Goal: Transaction & Acquisition: Purchase product/service

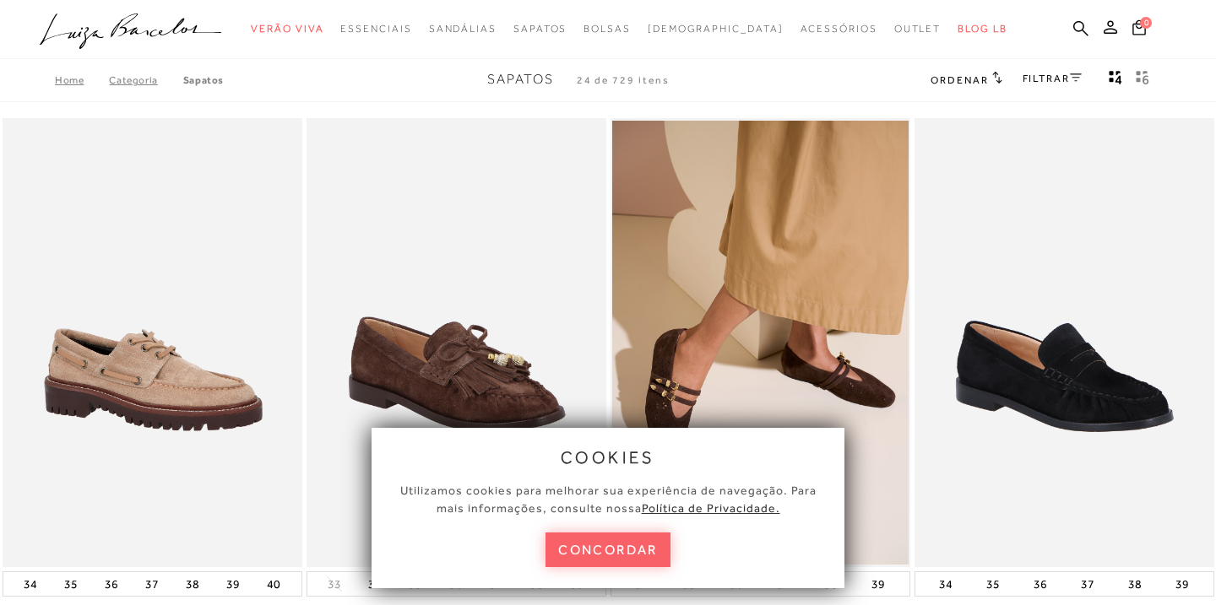
click at [616, 560] on button "concordar" at bounding box center [607, 550] width 125 height 35
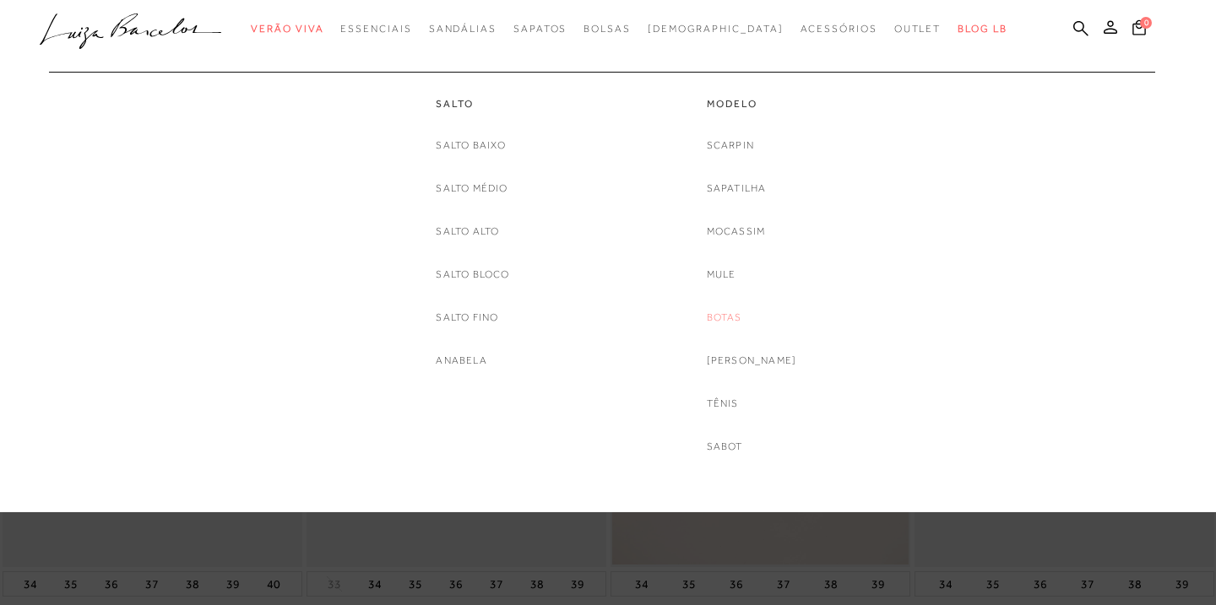
click at [736, 317] on link "Botas" at bounding box center [724, 318] width 35 height 18
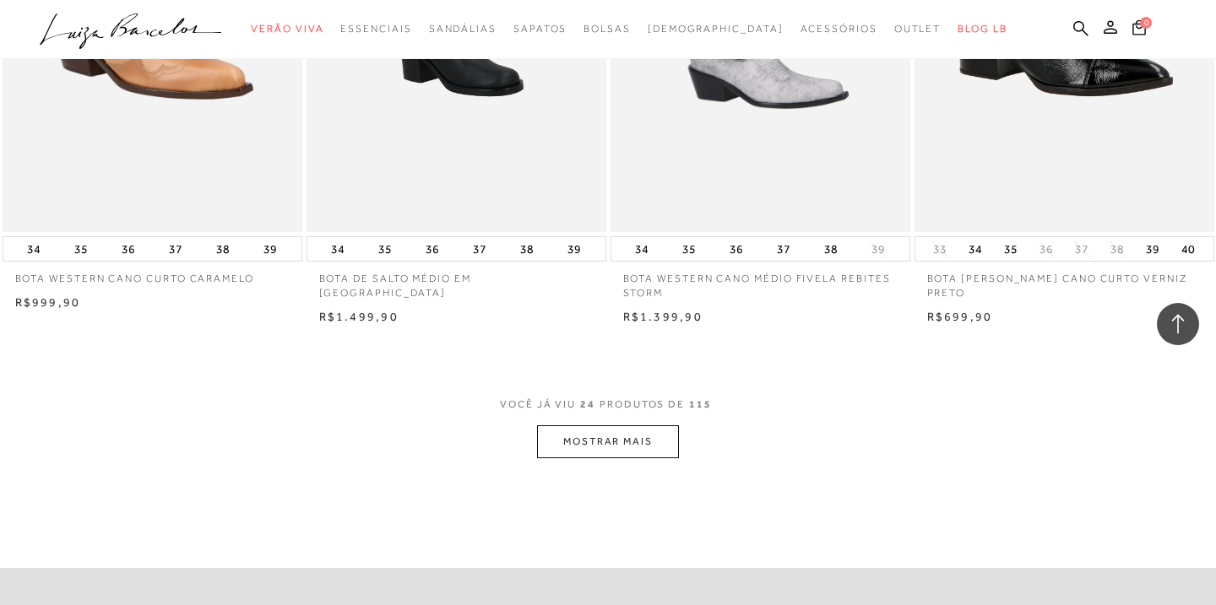
scroll to position [3157, 0]
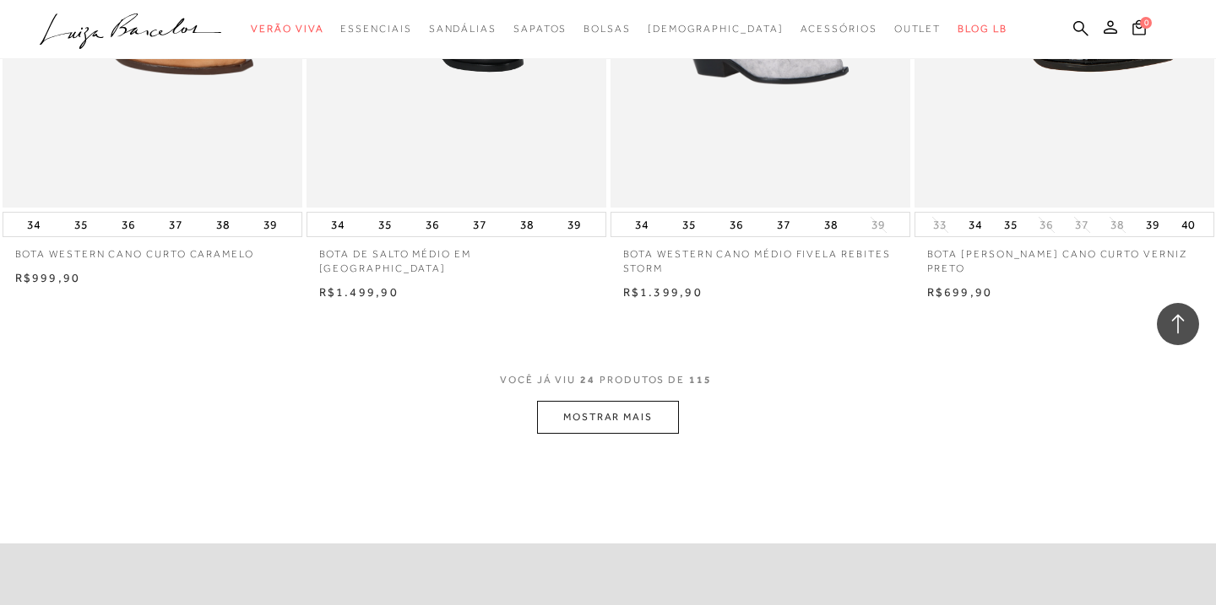
click at [615, 429] on button "MOSTRAR MAIS" at bounding box center [608, 417] width 142 height 33
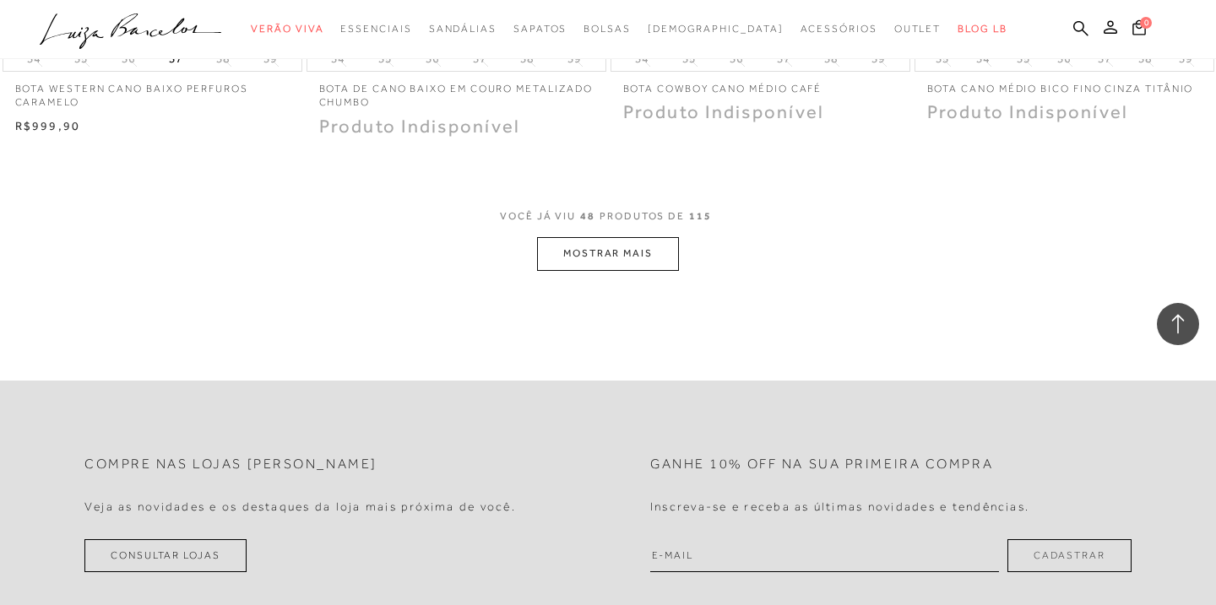
scroll to position [6681, 0]
click at [632, 260] on button "MOSTRAR MAIS" at bounding box center [608, 252] width 142 height 33
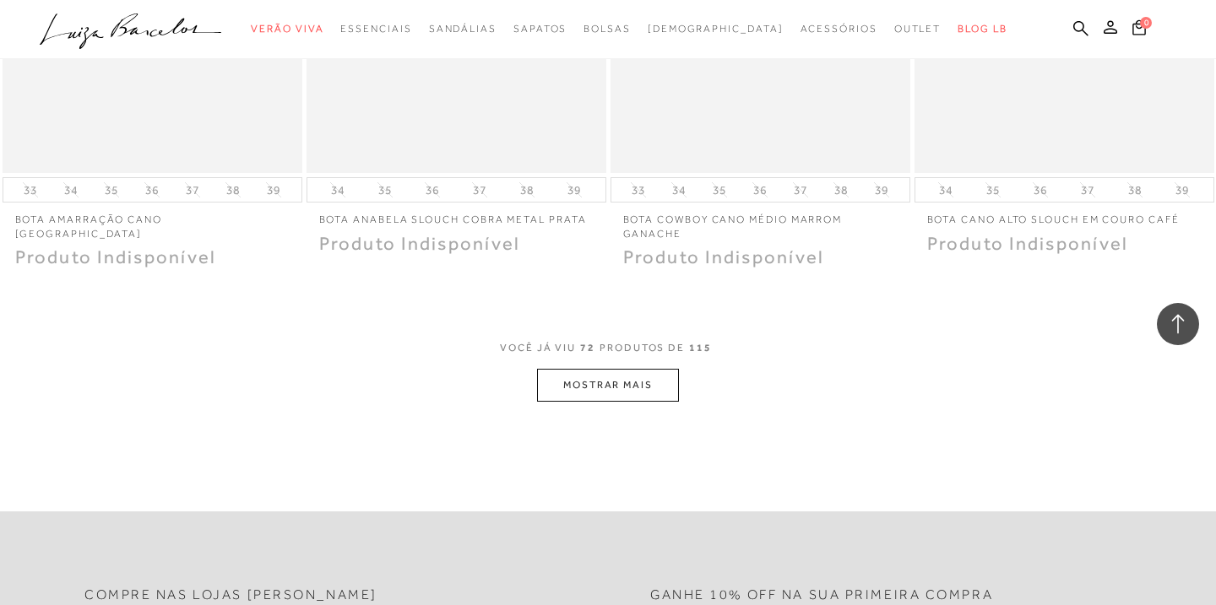
scroll to position [9913, 0]
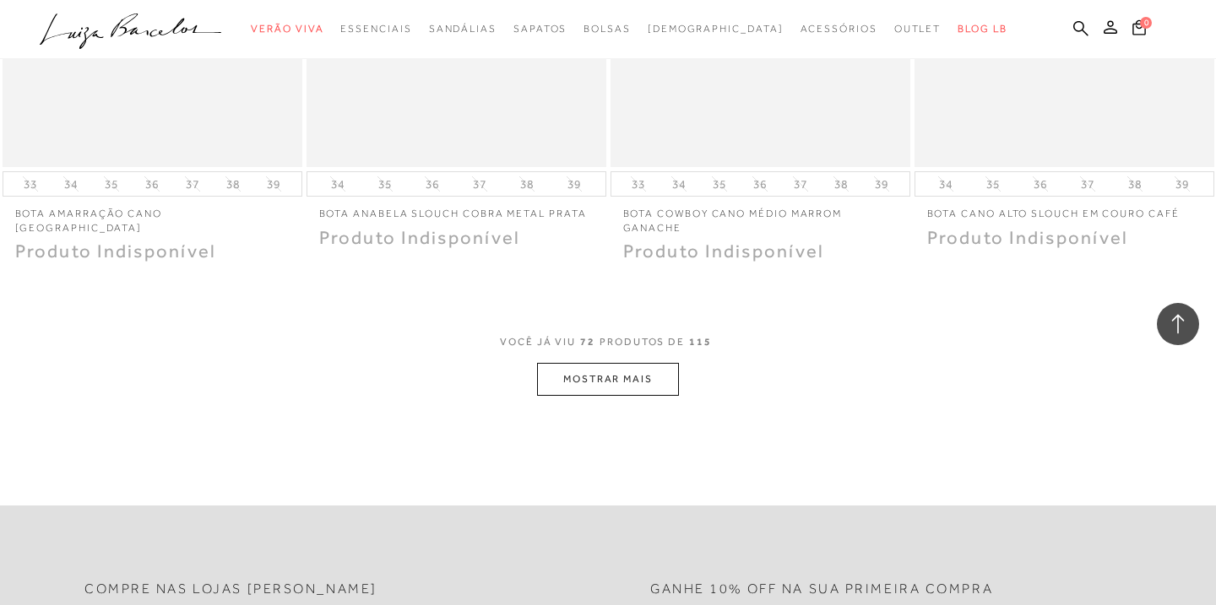
click at [608, 377] on button "MOSTRAR MAIS" at bounding box center [608, 379] width 142 height 33
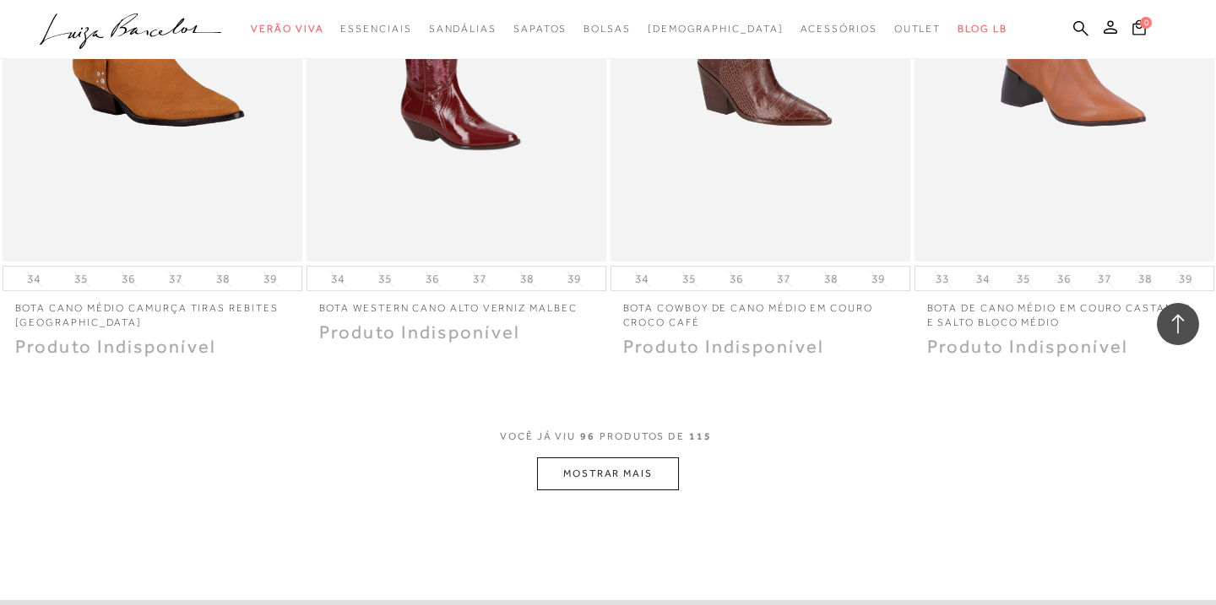
scroll to position [13180, 0]
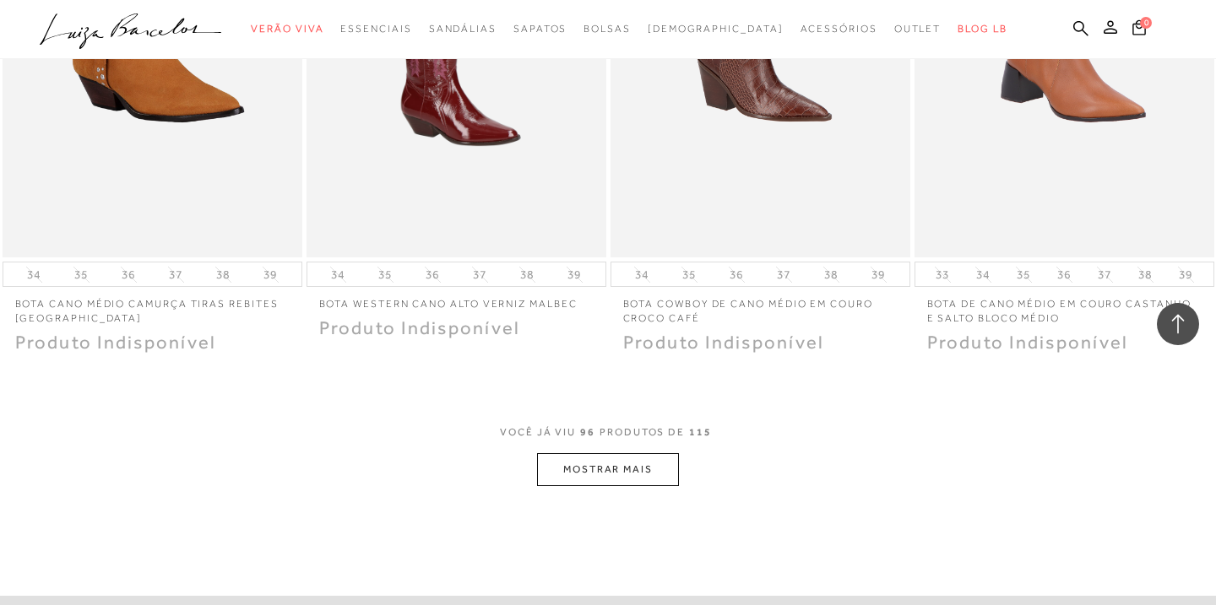
click at [599, 465] on button "MOSTRAR MAIS" at bounding box center [608, 469] width 142 height 33
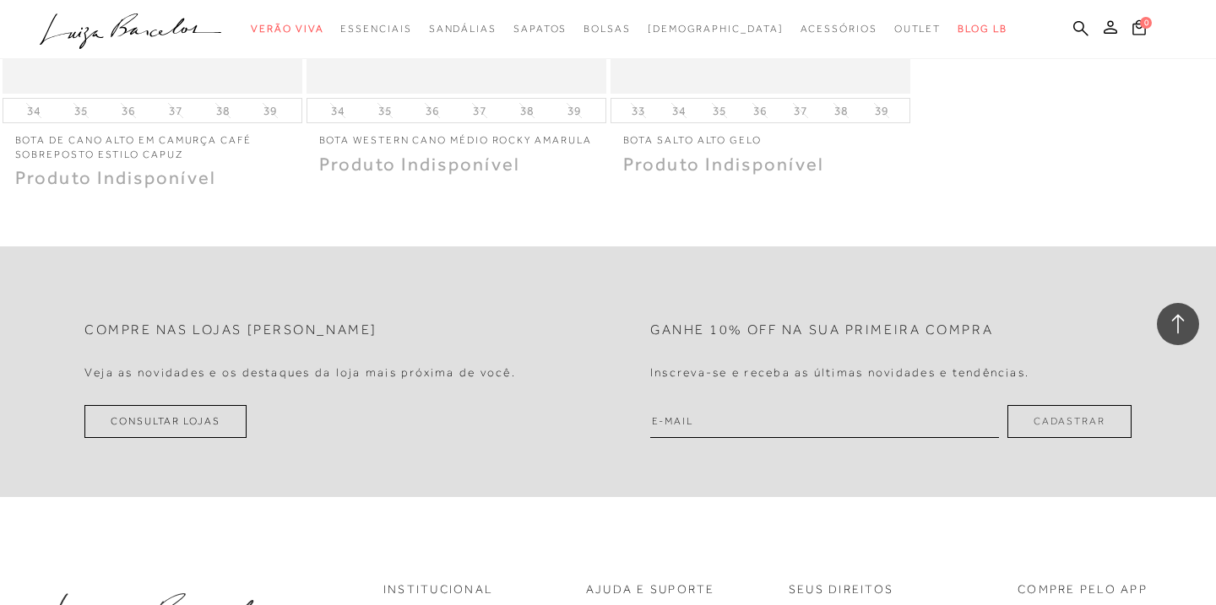
scroll to position [16141, 0]
